Goal: Transaction & Acquisition: Subscribe to service/newsletter

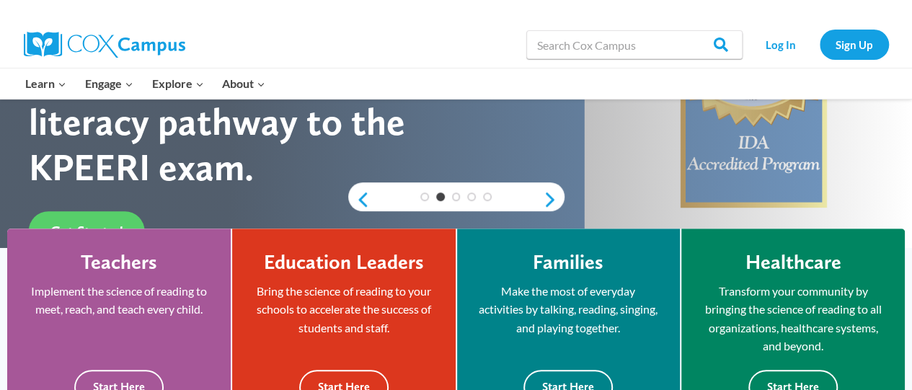
scroll to position [355, 0]
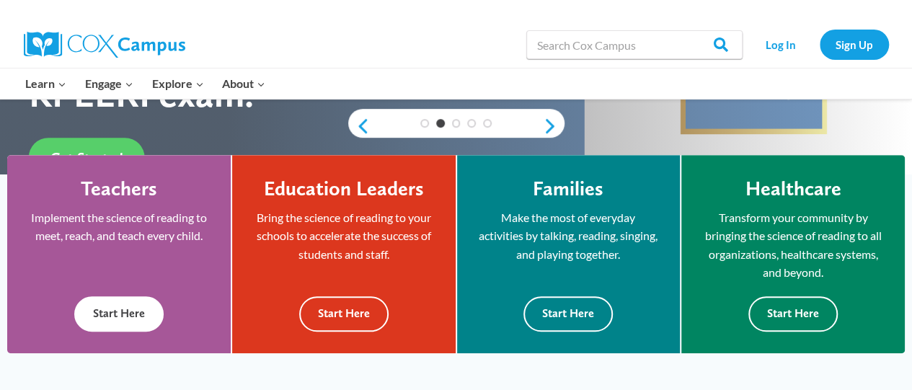
click at [112, 300] on button "Start Here" at bounding box center [118, 313] width 89 height 35
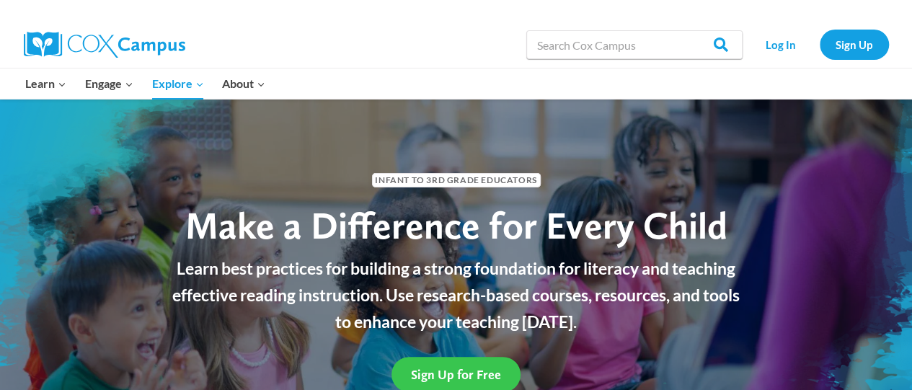
click at [455, 374] on span "Sign Up for Free" at bounding box center [456, 374] width 90 height 15
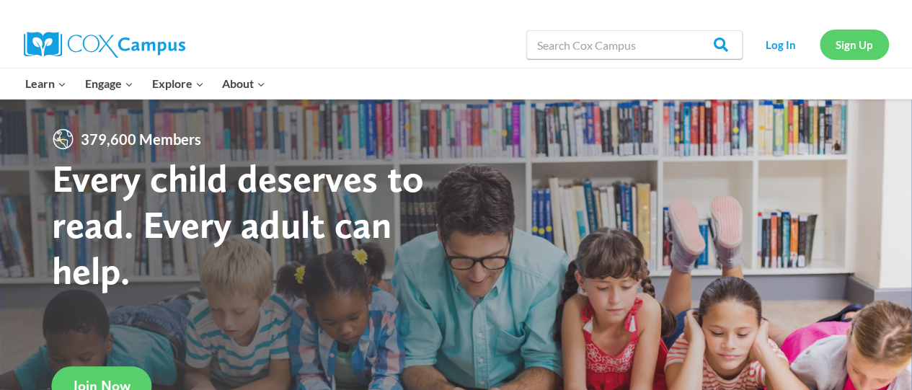
click at [842, 51] on link "Sign Up" at bounding box center [853, 45] width 69 height 30
